Goal: Transaction & Acquisition: Purchase product/service

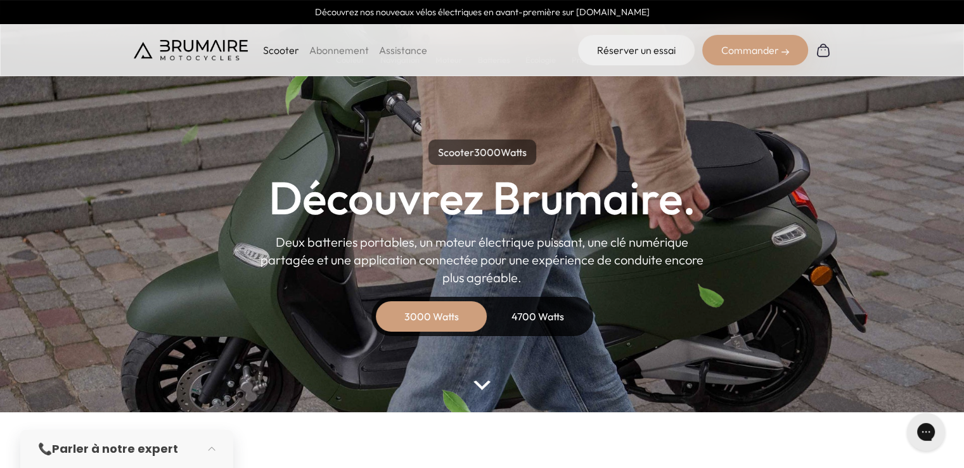
click at [507, 317] on div "4700 Watts" at bounding box center [537, 316] width 101 height 30
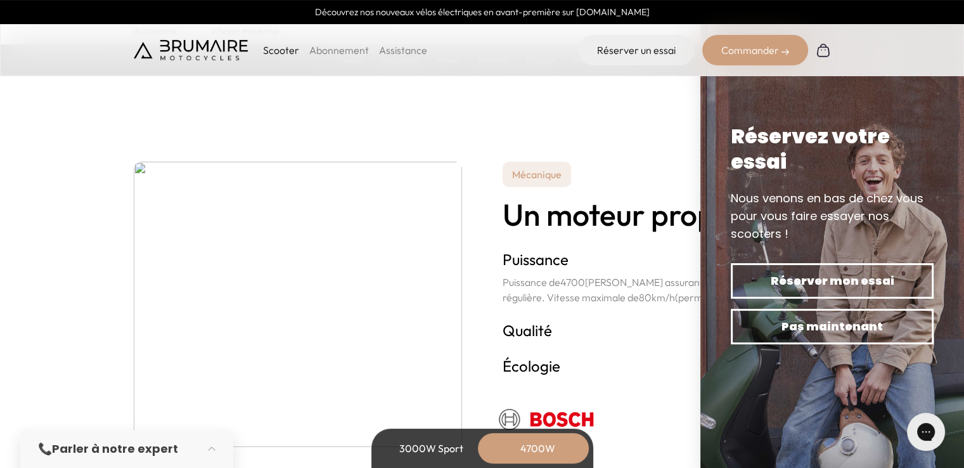
scroll to position [2407, 0]
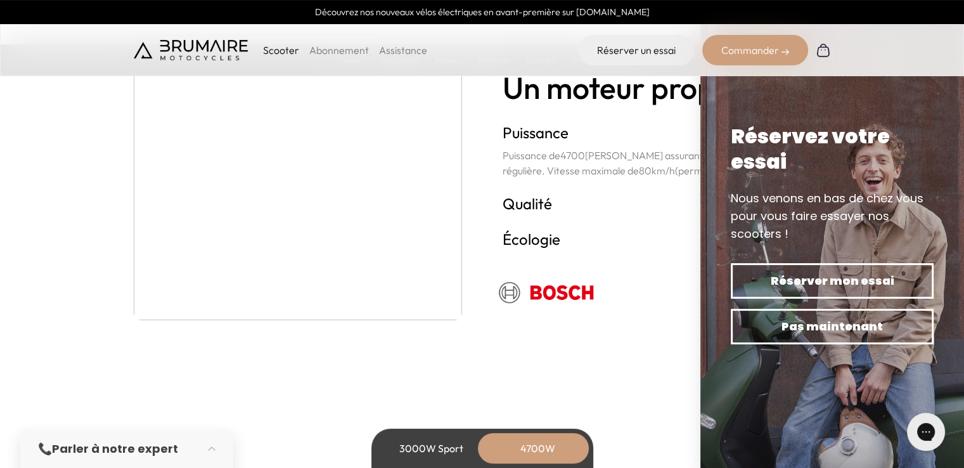
click at [673, 229] on h3 "Écologie +" at bounding box center [666, 238] width 328 height 20
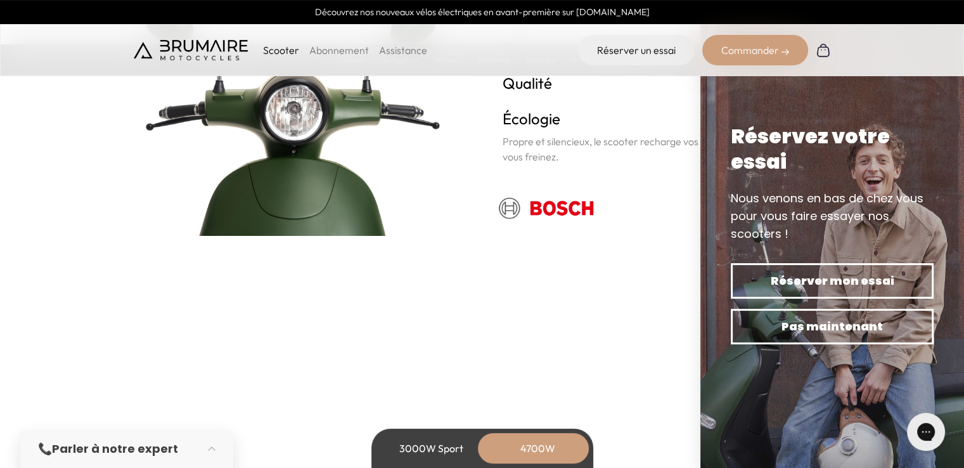
scroll to position [2724, 0]
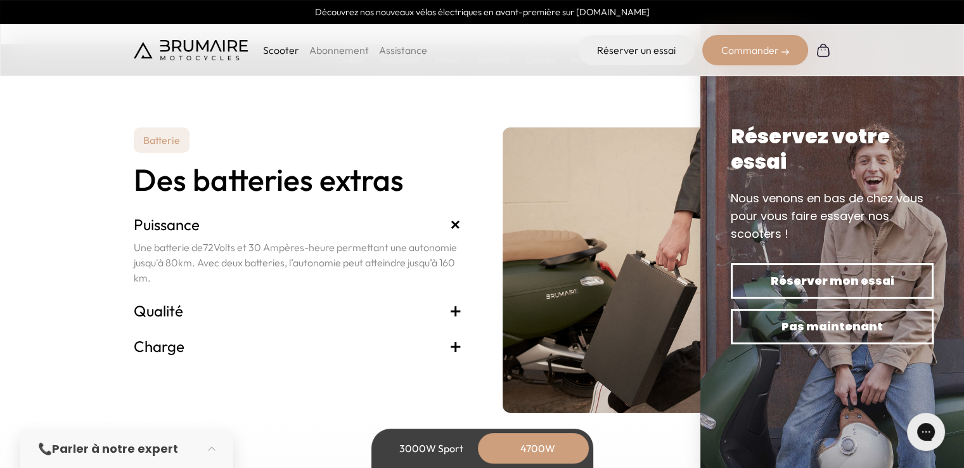
click at [451, 310] on span "+" at bounding box center [455, 310] width 13 height 20
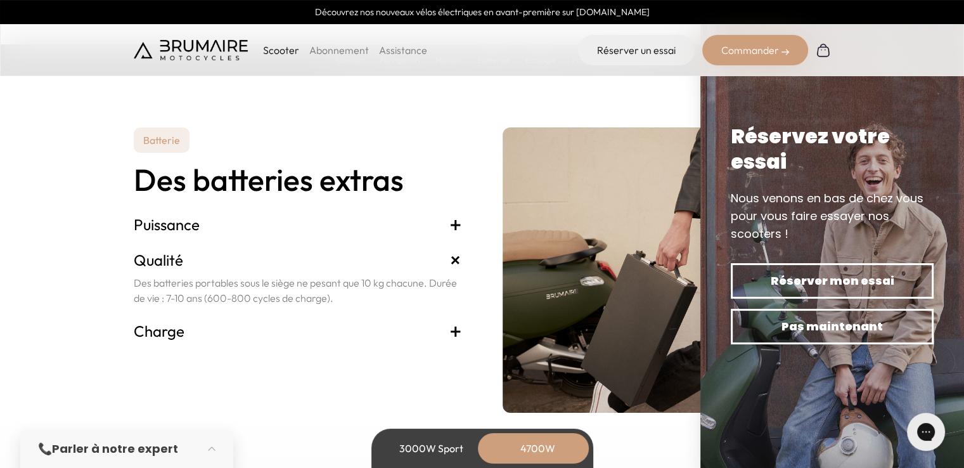
click at [454, 333] on span "+" at bounding box center [455, 331] width 13 height 20
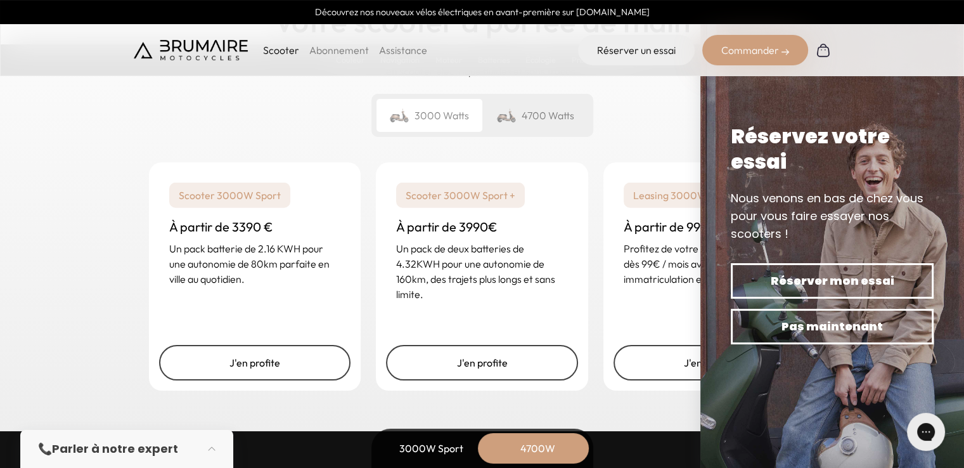
scroll to position [3231, 0]
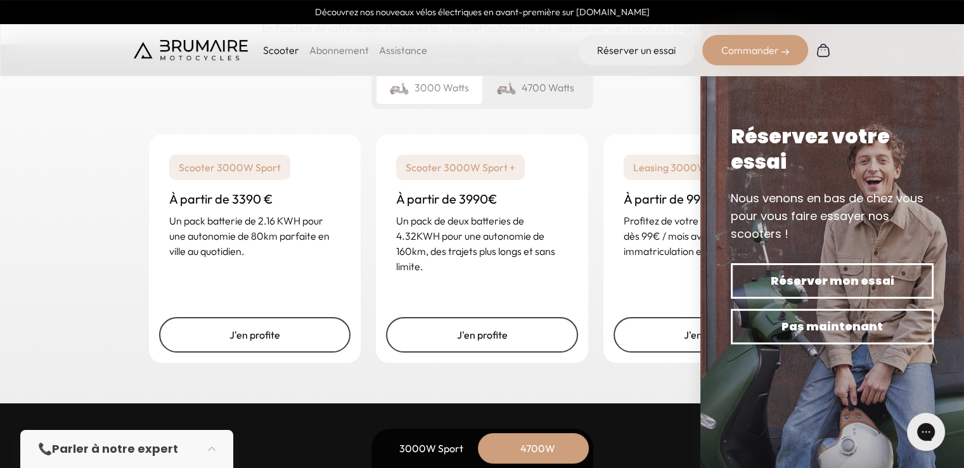
click at [662, 117] on div "Un rêve abordable Votre scooter à portée de main En fonction de votre usage, ch…" at bounding box center [482, 25] width 697 height 188
click at [552, 382] on div "Un rêve abordable Votre scooter à portée de main En fonction de votre usage, ch…" at bounding box center [482, 154] width 964 height 497
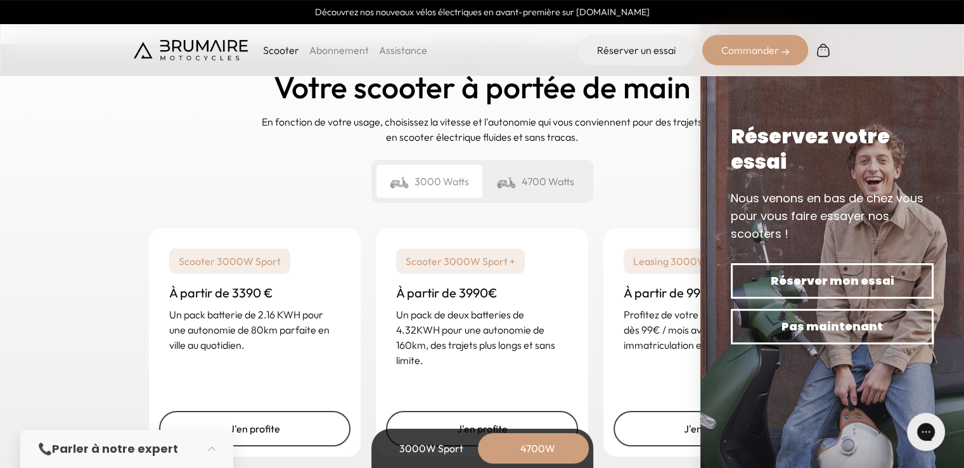
scroll to position [2978, 0]
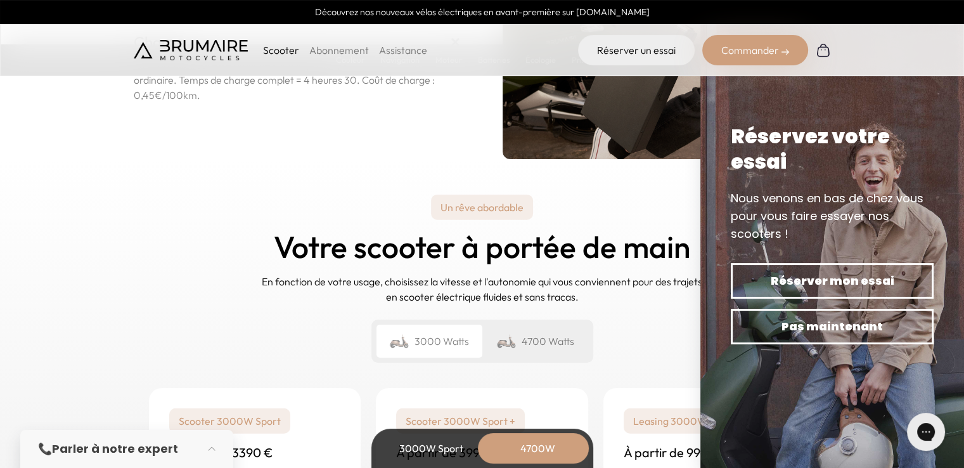
click at [940, 79] on img at bounding box center [832, 234] width 264 height 468
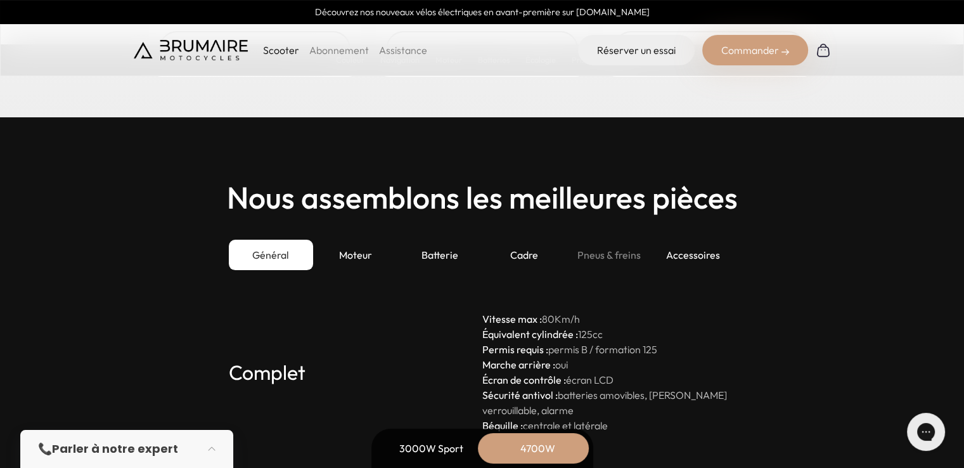
scroll to position [3611, 0]
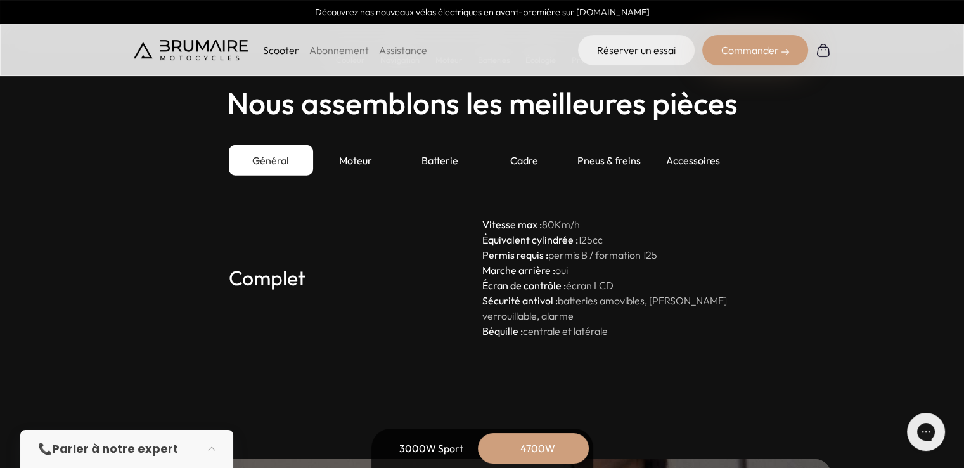
click at [534, 452] on div "4700W" at bounding box center [537, 448] width 101 height 30
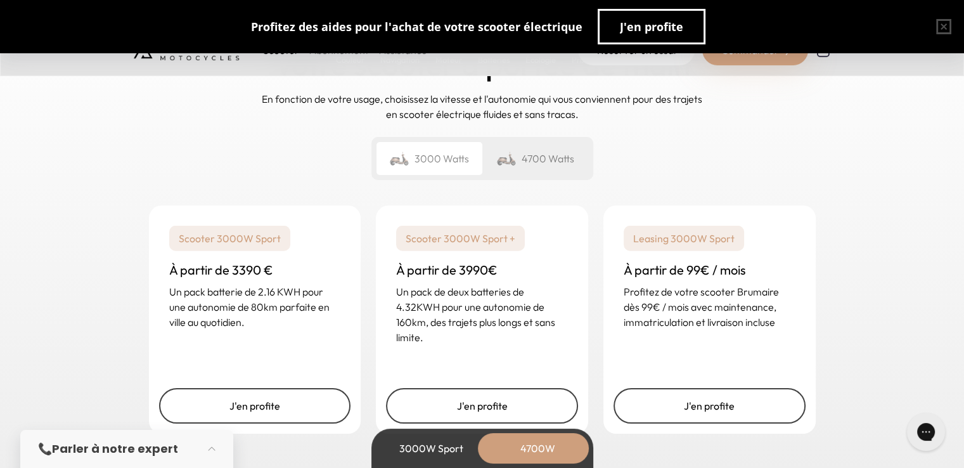
scroll to position [3191, 0]
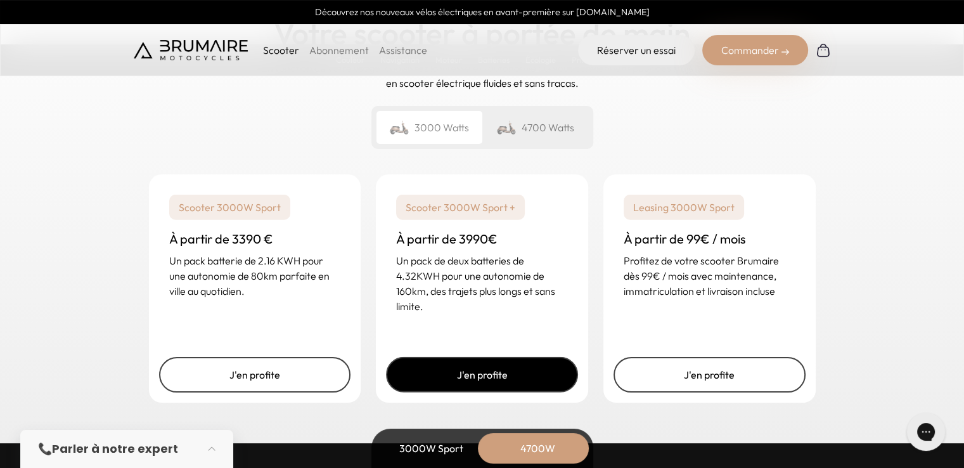
click at [512, 362] on link "J'en profite" at bounding box center [482, 374] width 192 height 35
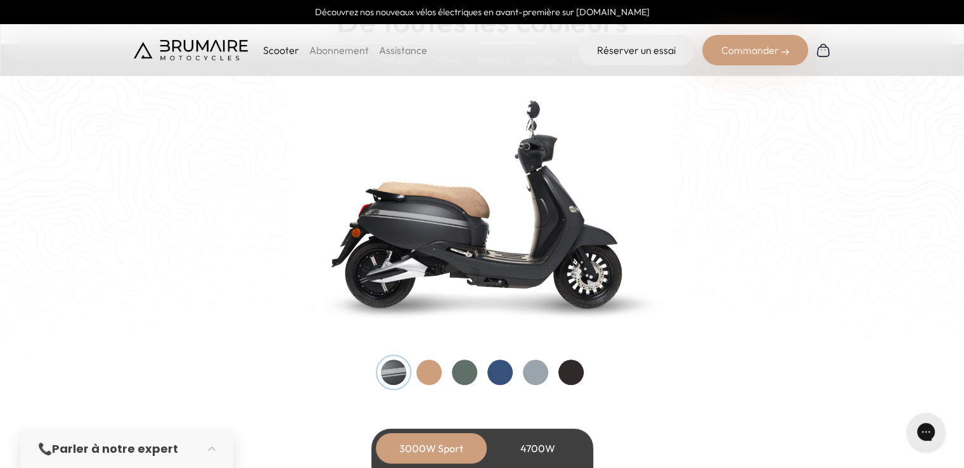
scroll to position [1394, 0]
